Goal: Task Accomplishment & Management: Manage account settings

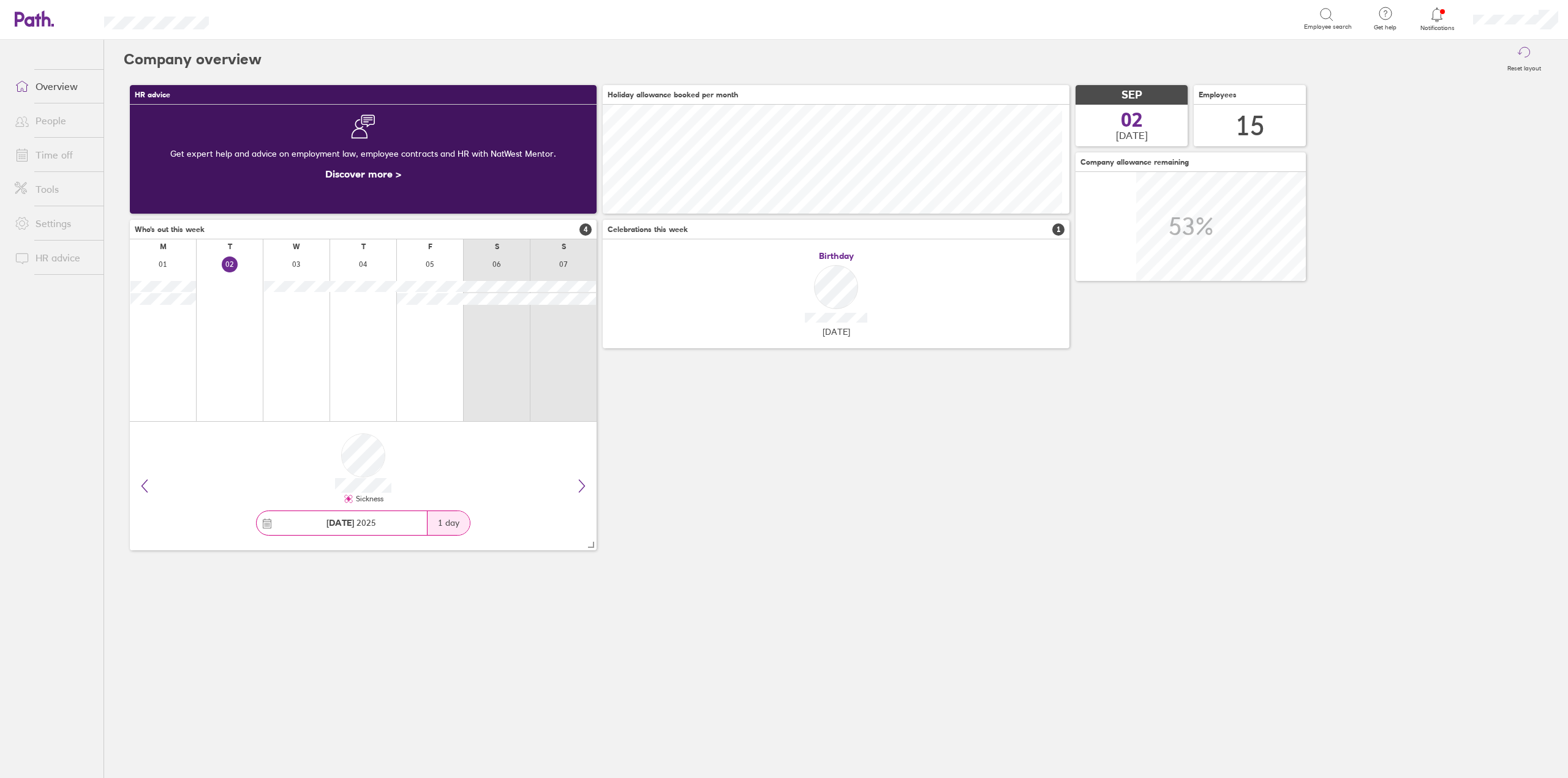
scroll to position [109, 467]
click at [52, 160] on link "Time off" at bounding box center [54, 155] width 98 height 24
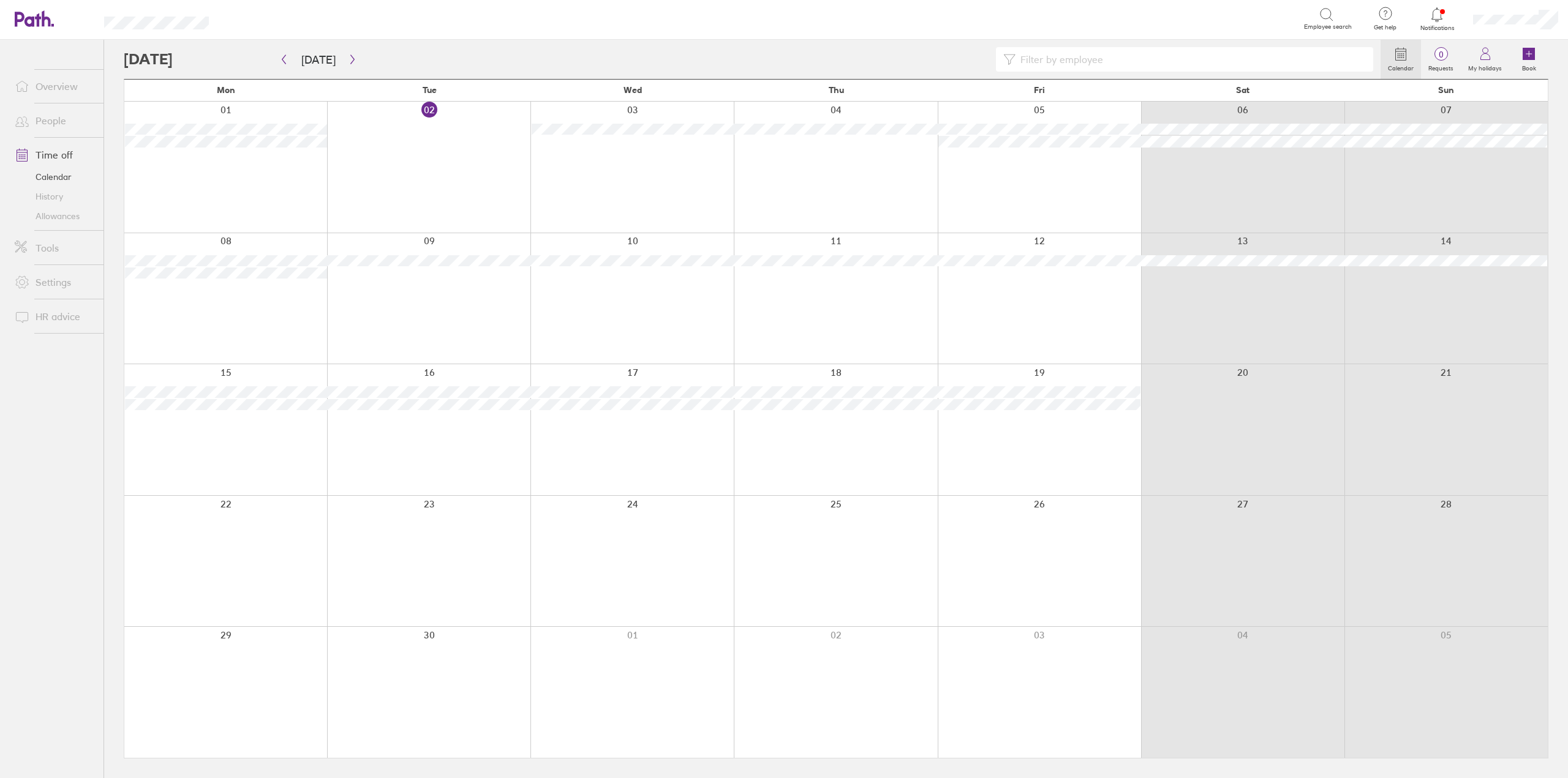
click at [420, 125] on div at bounding box center [429, 167] width 204 height 131
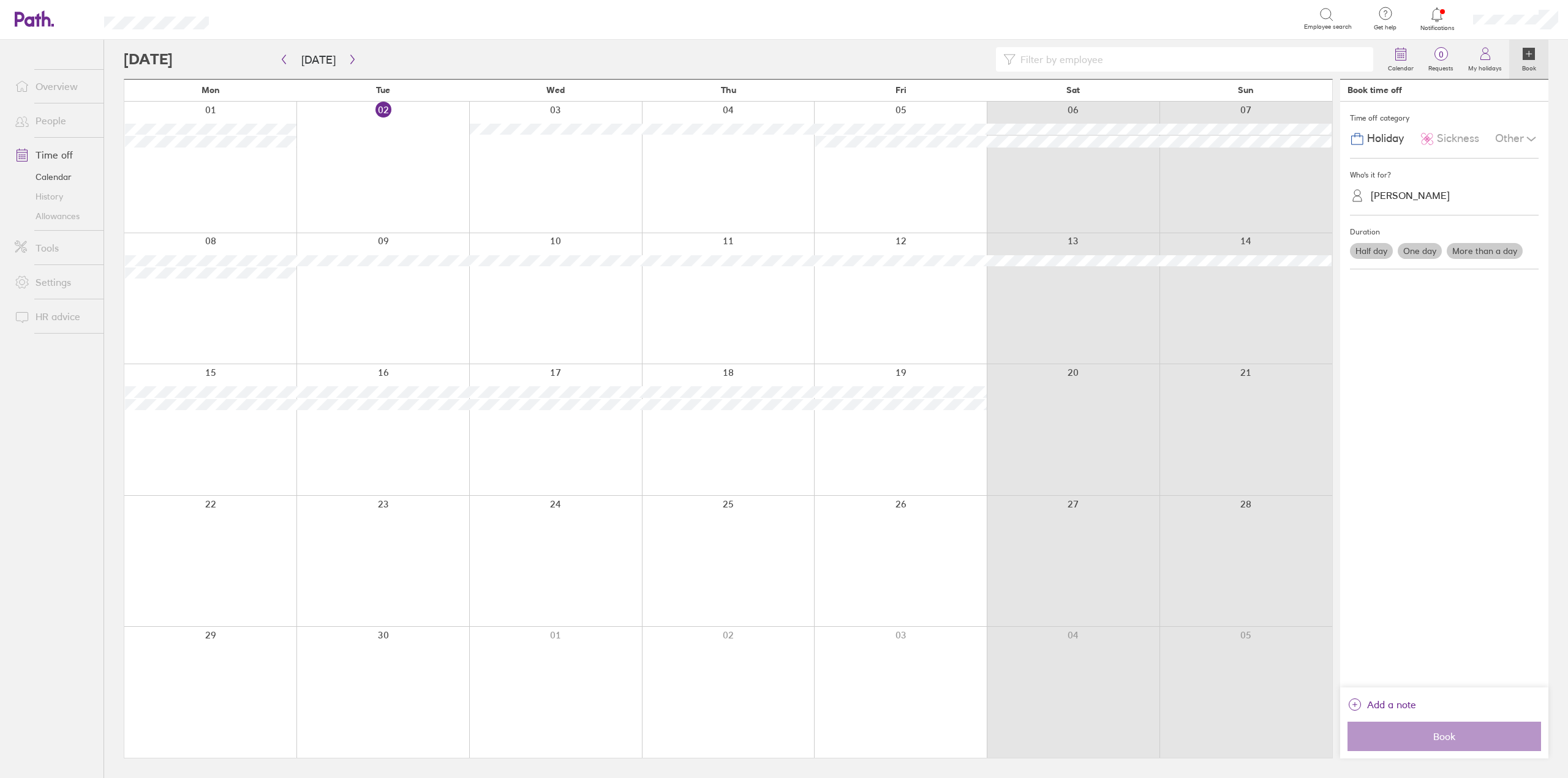
click at [1464, 139] on span "Sickness" at bounding box center [1458, 138] width 42 height 13
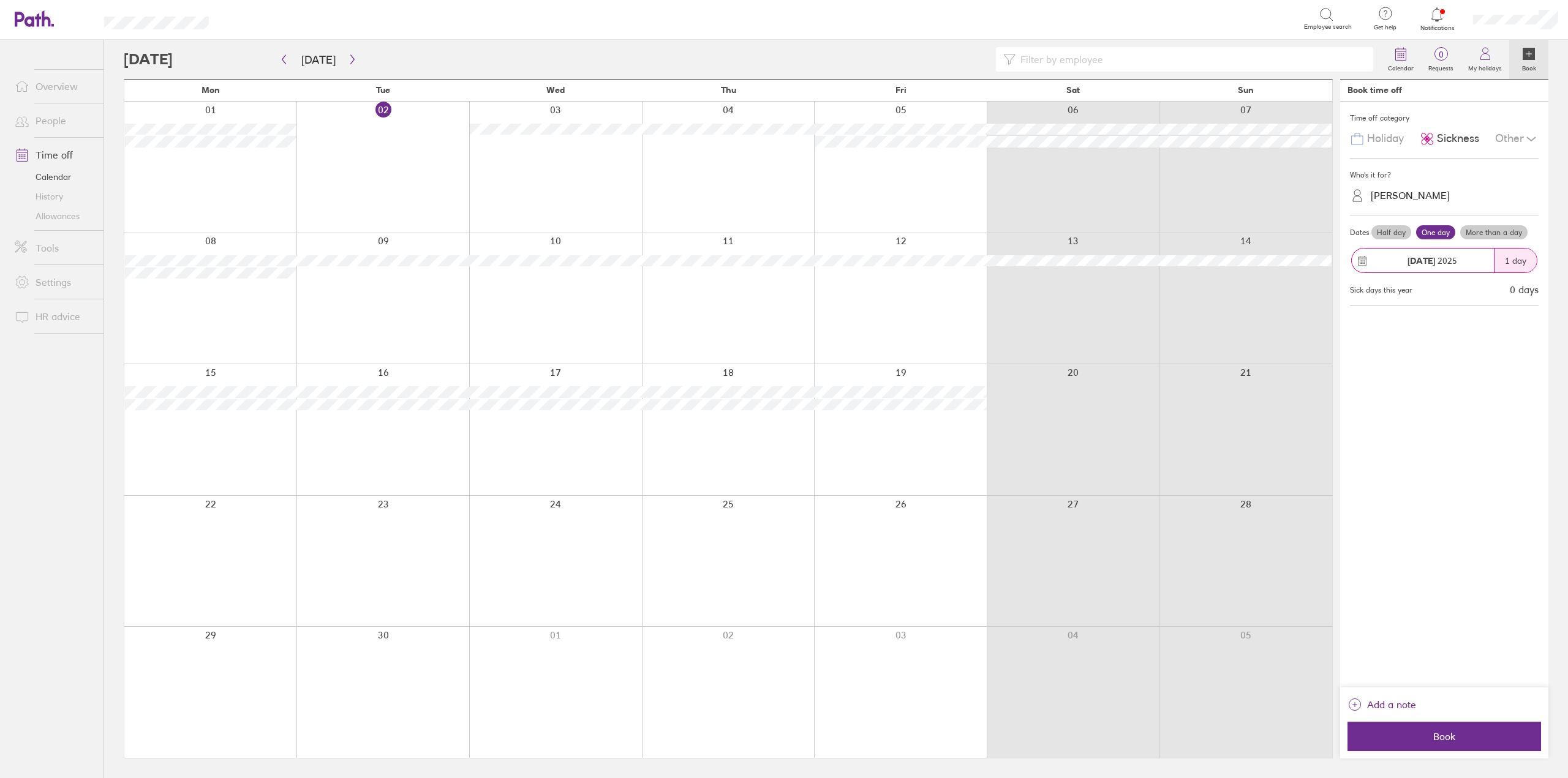
click at [1425, 196] on div "[PERSON_NAME]" at bounding box center [1411, 195] width 79 height 12
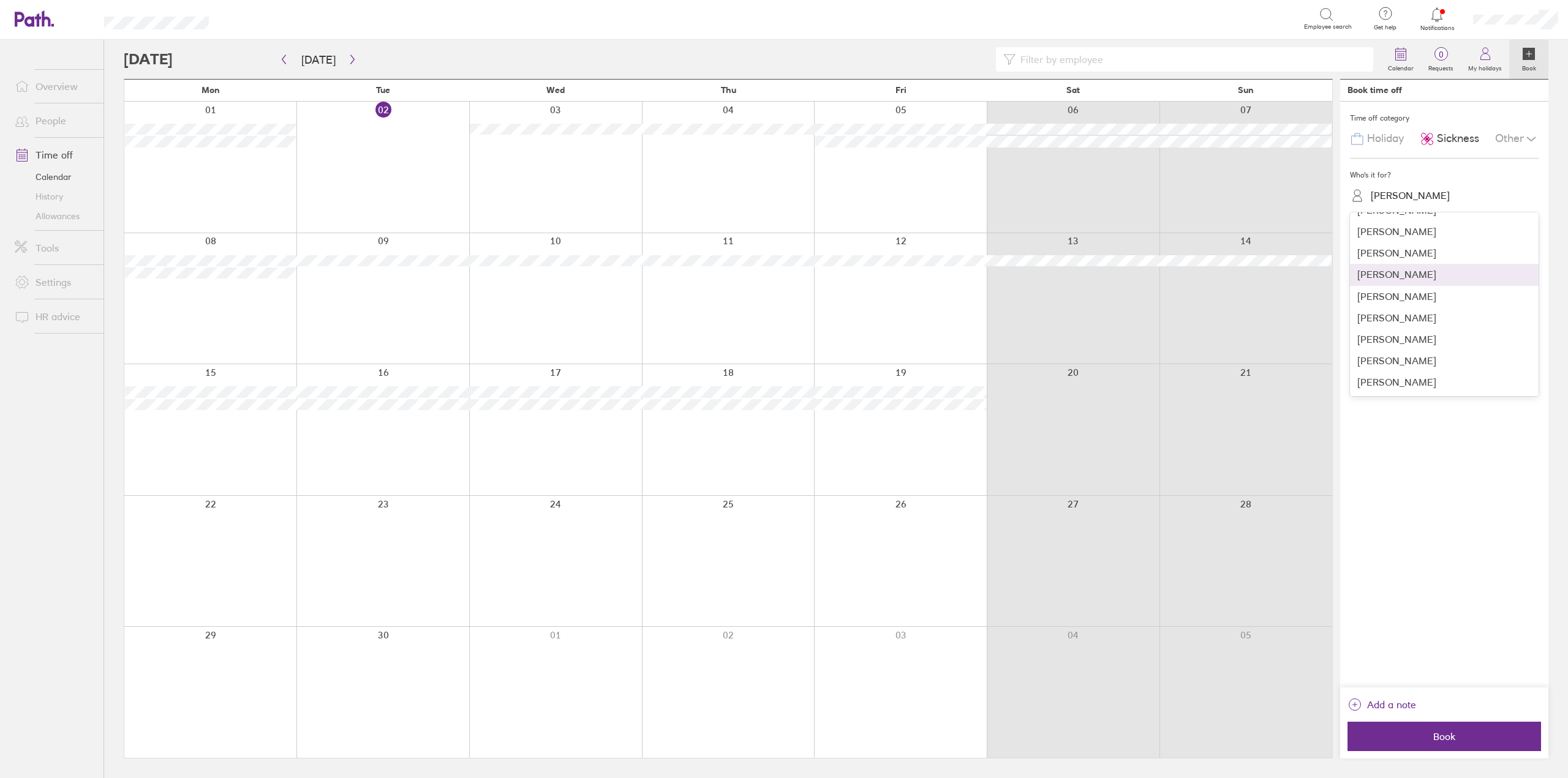
click at [1407, 275] on div "[PERSON_NAME]" at bounding box center [1444, 275] width 189 height 21
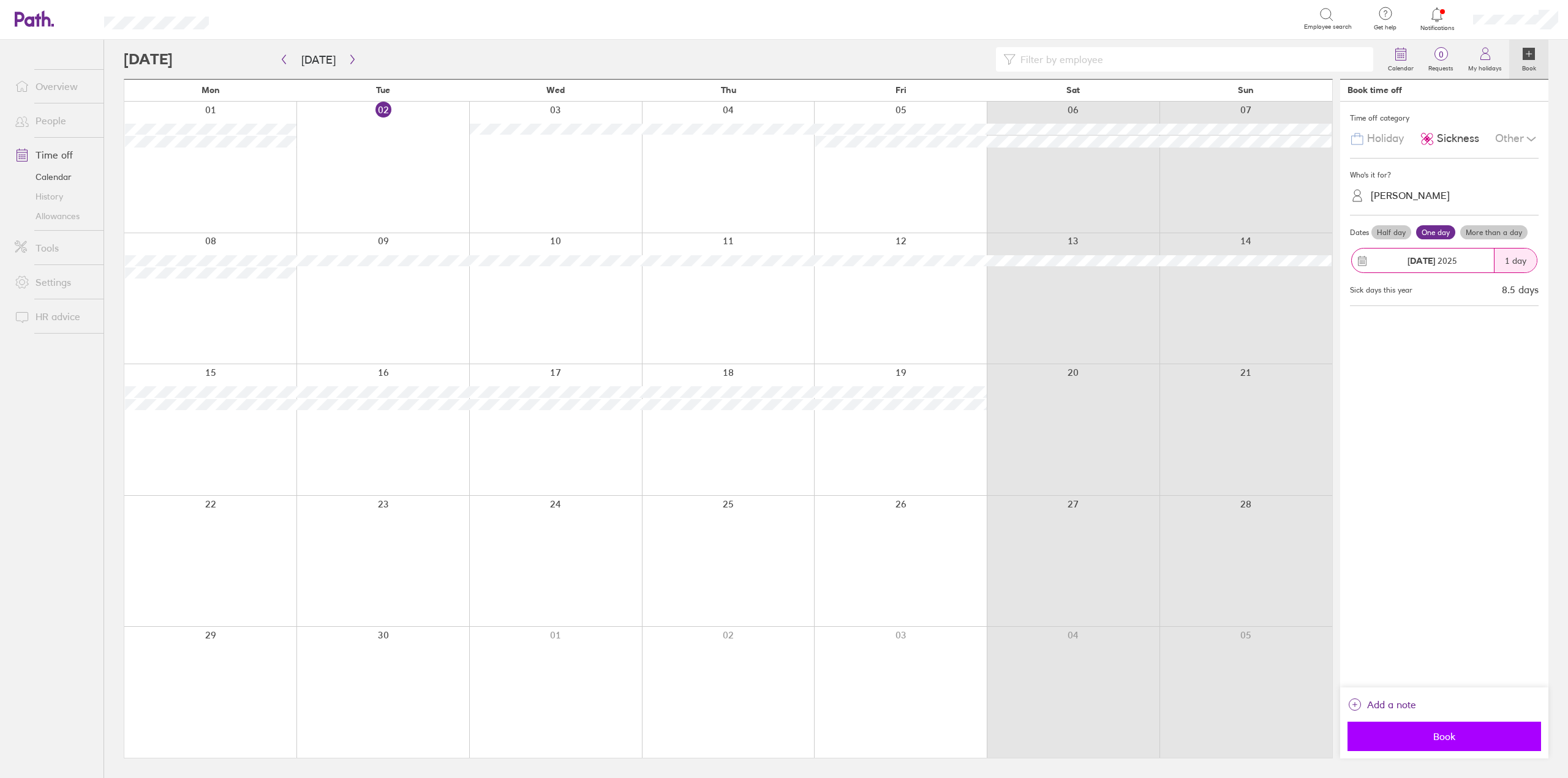
click at [1417, 742] on span "Book" at bounding box center [1444, 736] width 176 height 11
